Goal: Find specific page/section: Find specific page/section

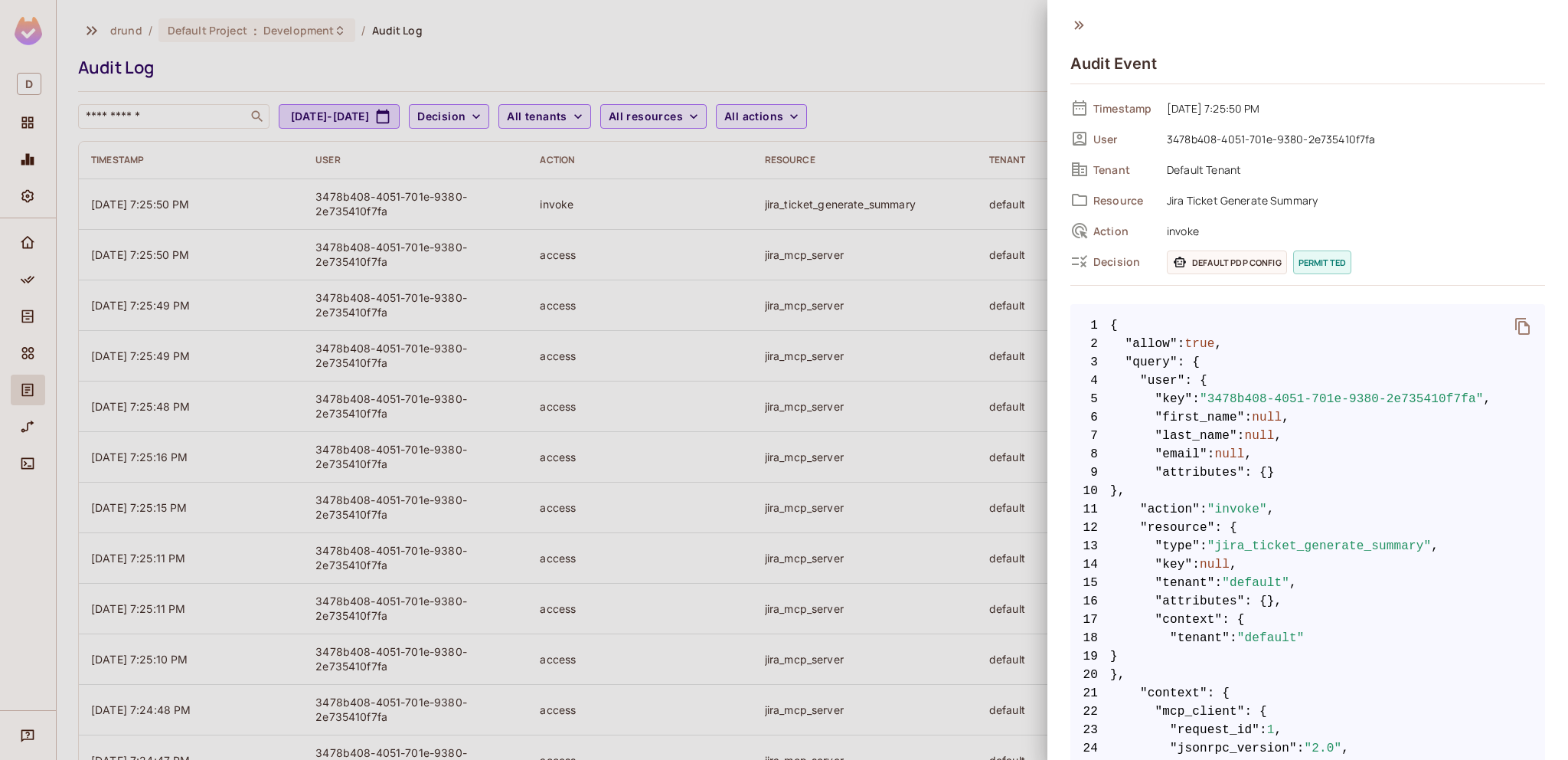
click at [1077, 22] on icon at bounding box center [1078, 26] width 17 height 17
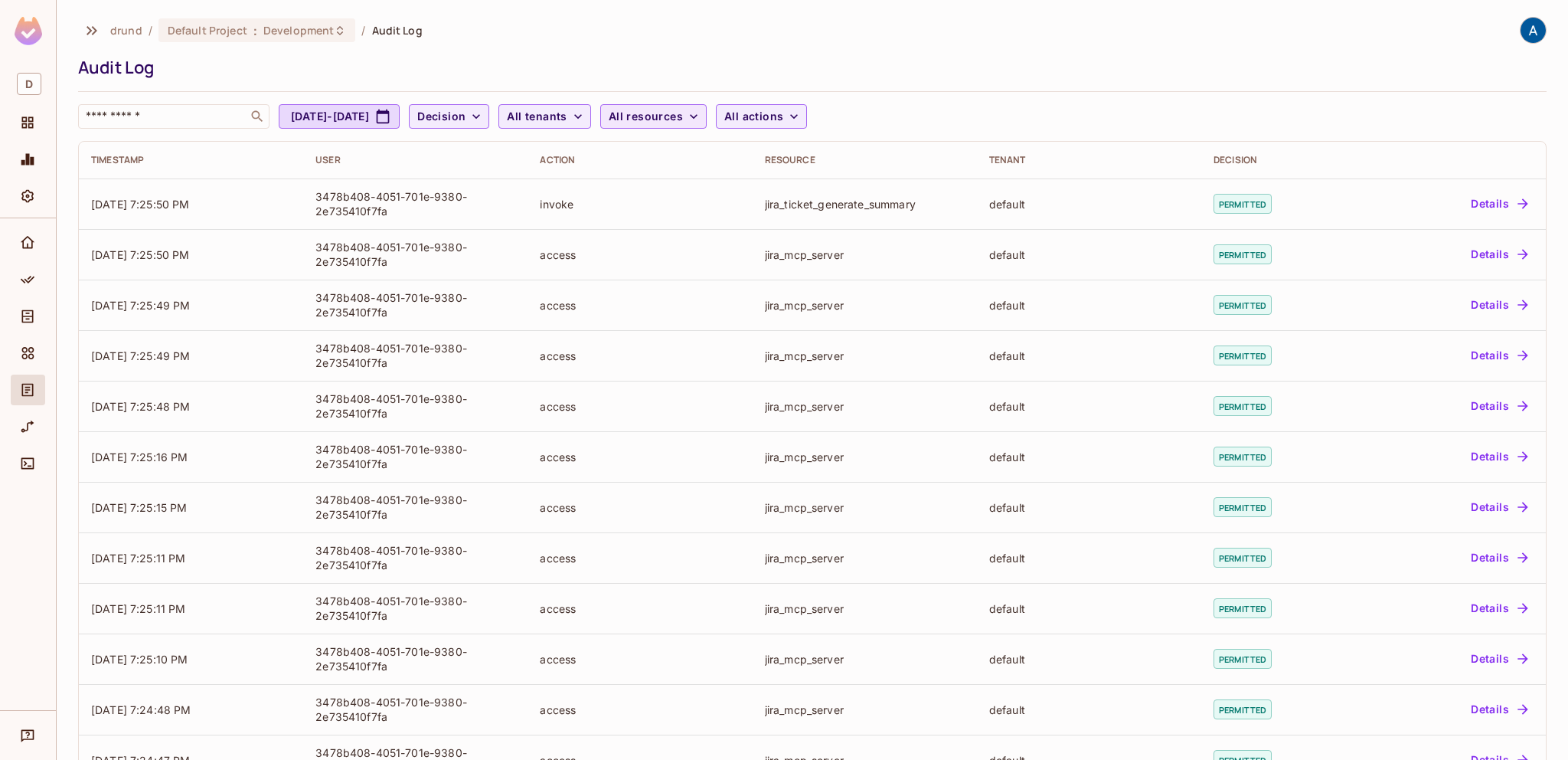
click at [683, 118] on span "All resources" at bounding box center [646, 116] width 75 height 19
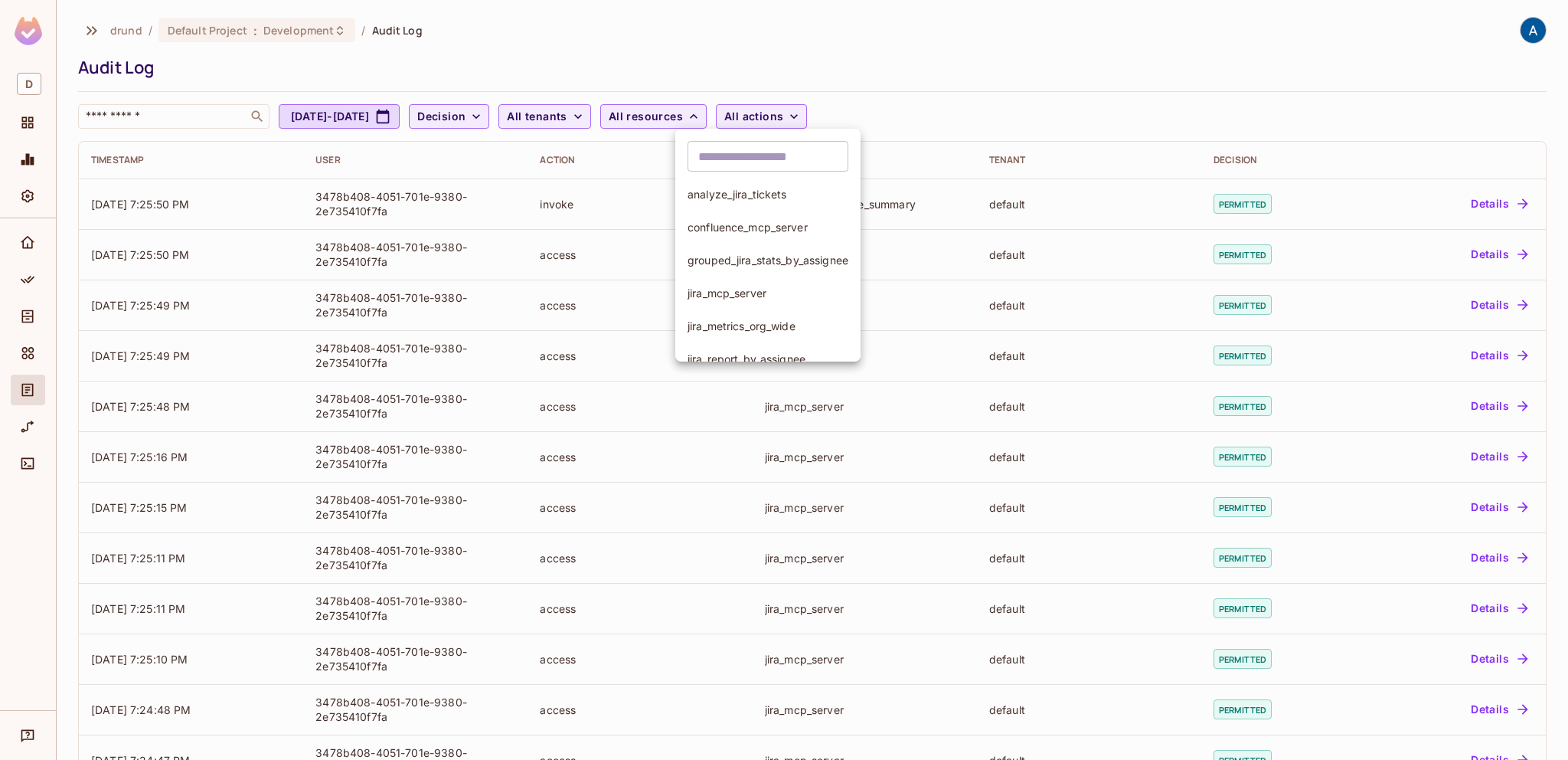
click at [998, 24] on div at bounding box center [784, 380] width 1568 height 760
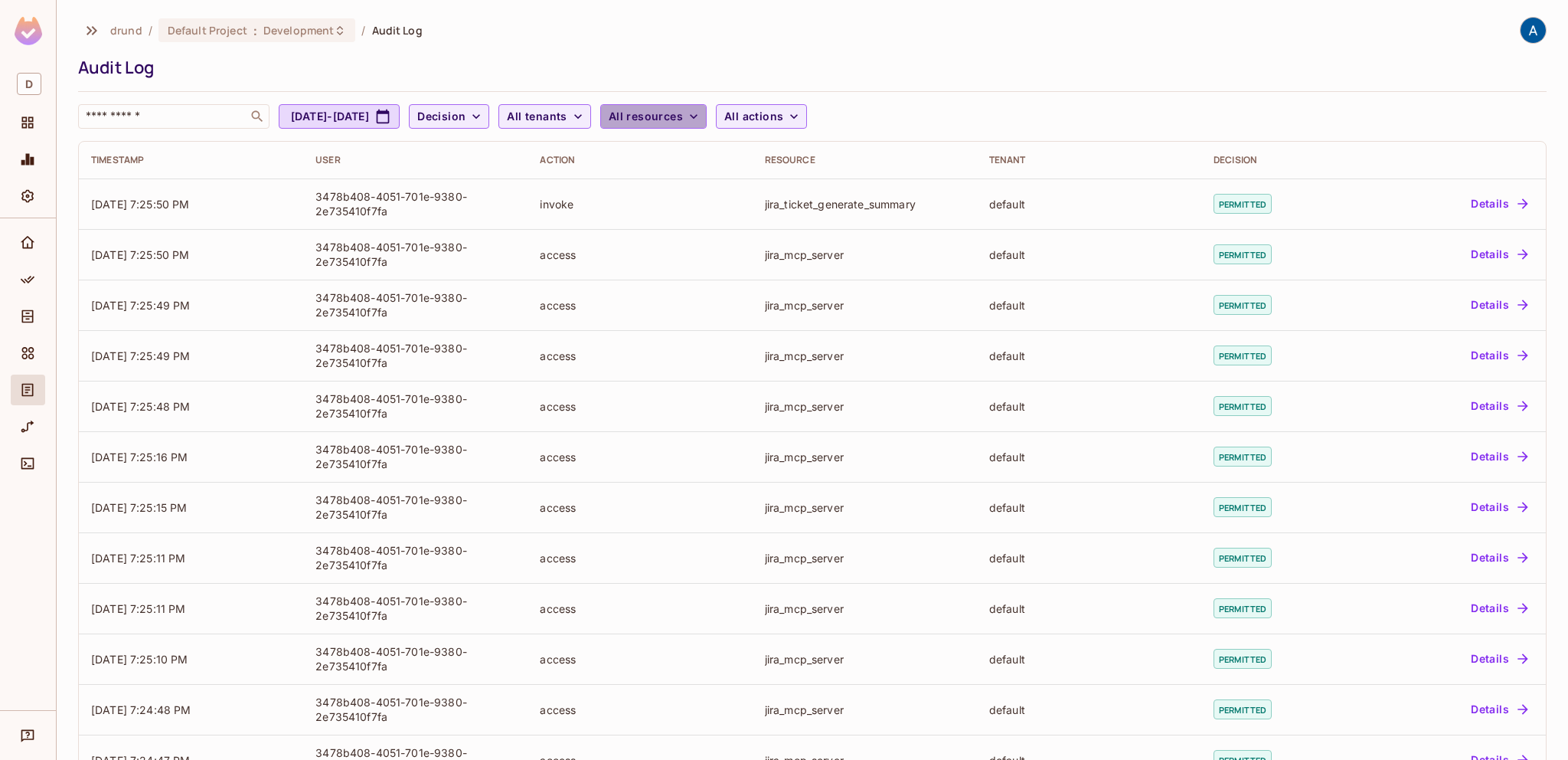
click at [707, 114] on button "All resources" at bounding box center [653, 116] width 107 height 25
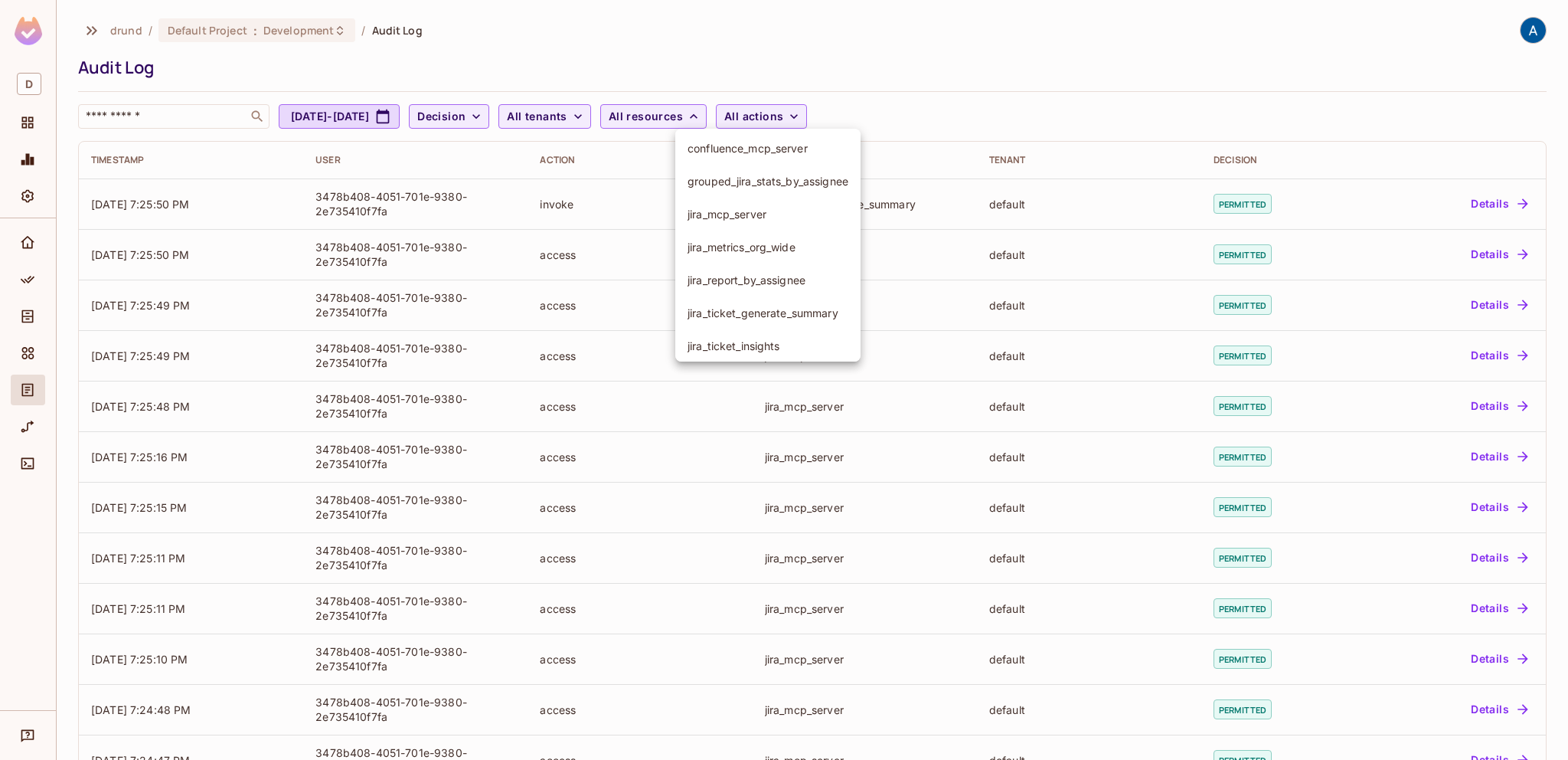
scroll to position [86, 0]
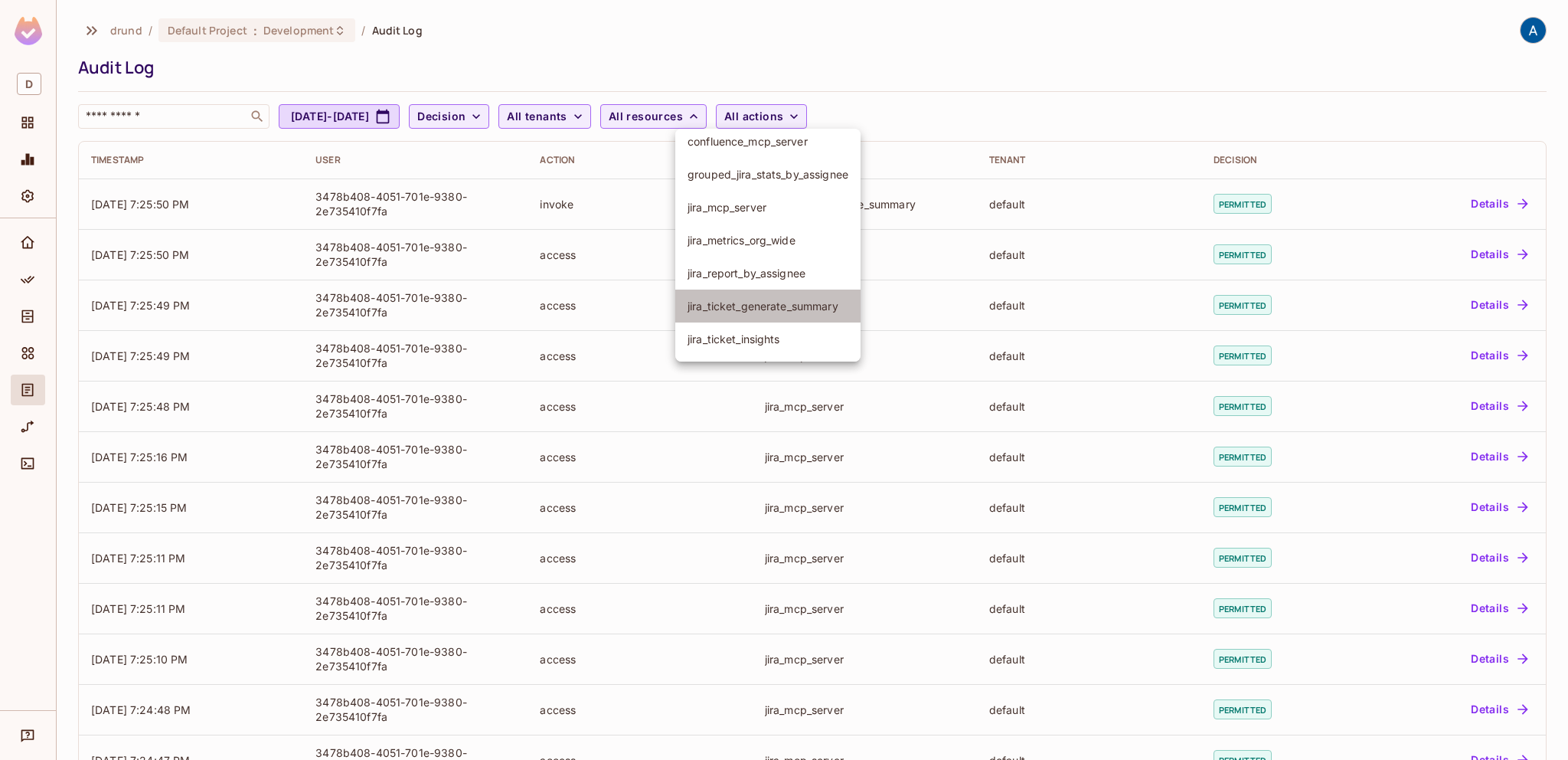
click at [792, 301] on span "jira_ticket_generate_summary" at bounding box center [767, 305] width 161 height 14
